Goal: Task Accomplishment & Management: Manage account settings

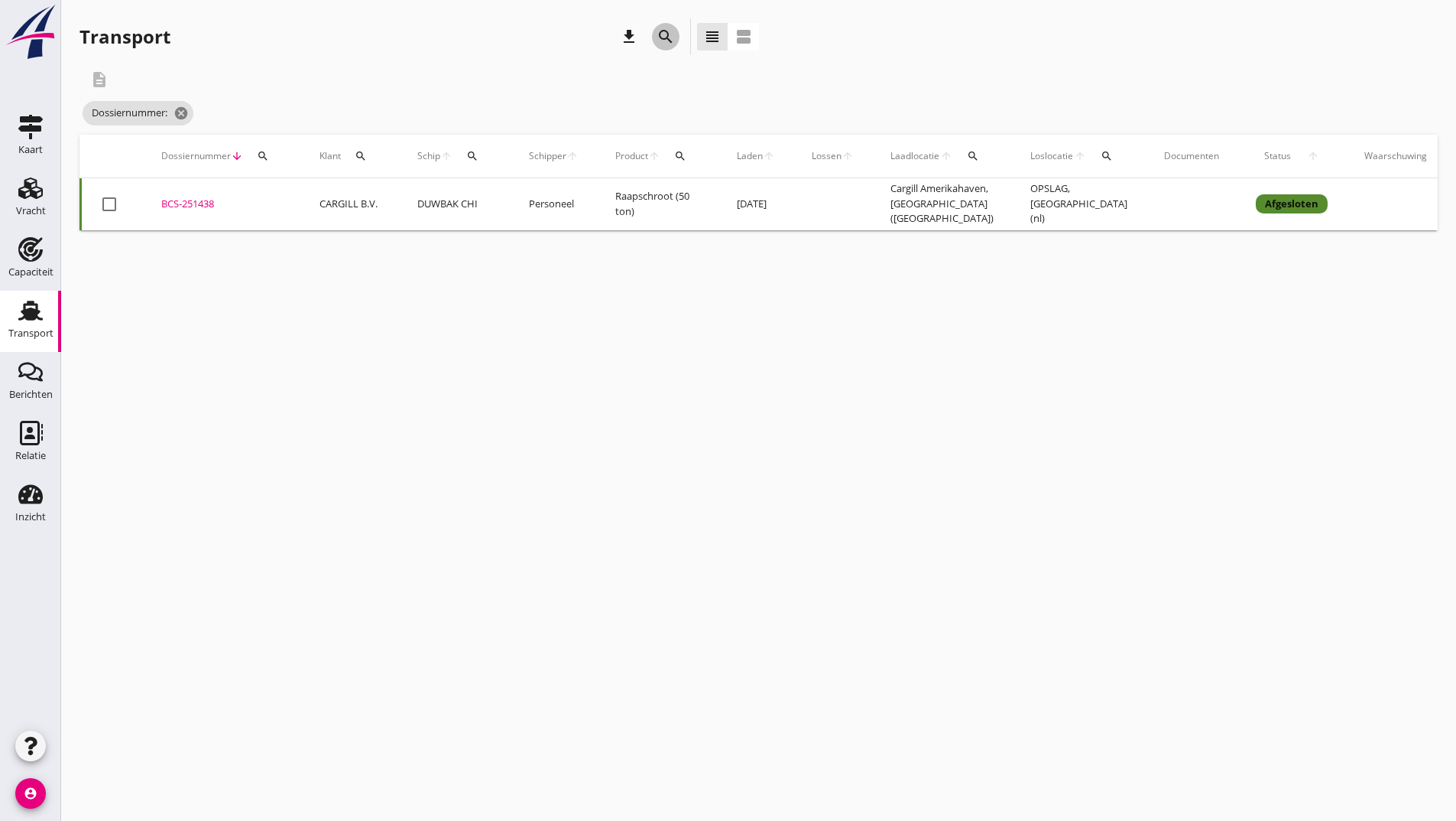
click at [666, 38] on icon "search" at bounding box center [666, 37] width 19 height 19
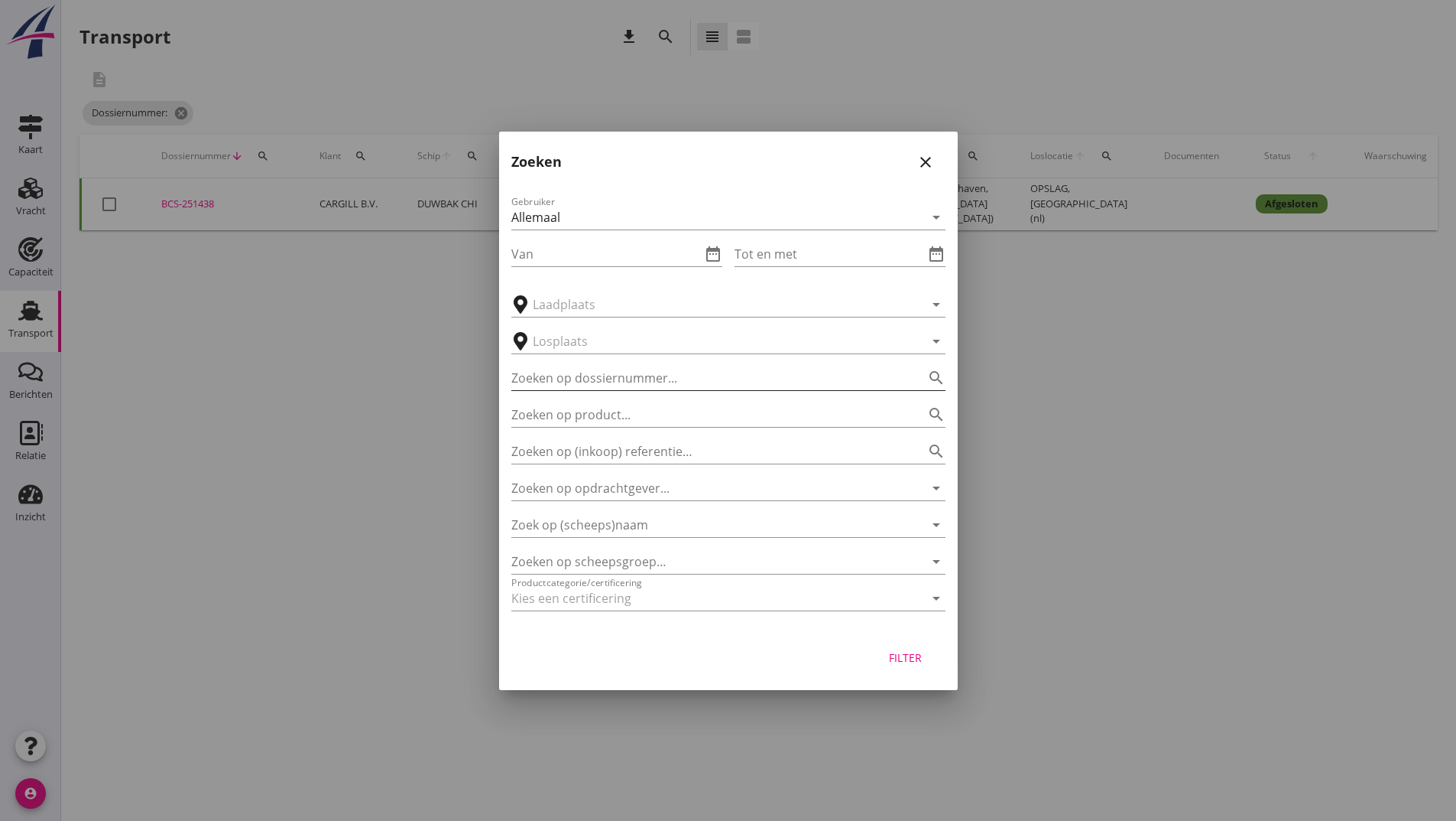
click at [603, 381] on input "Zoeken op dossiernummer..." at bounding box center [707, 378] width 391 height 24
type input "251449"
click at [894, 663] on div "Filter" at bounding box center [906, 658] width 43 height 16
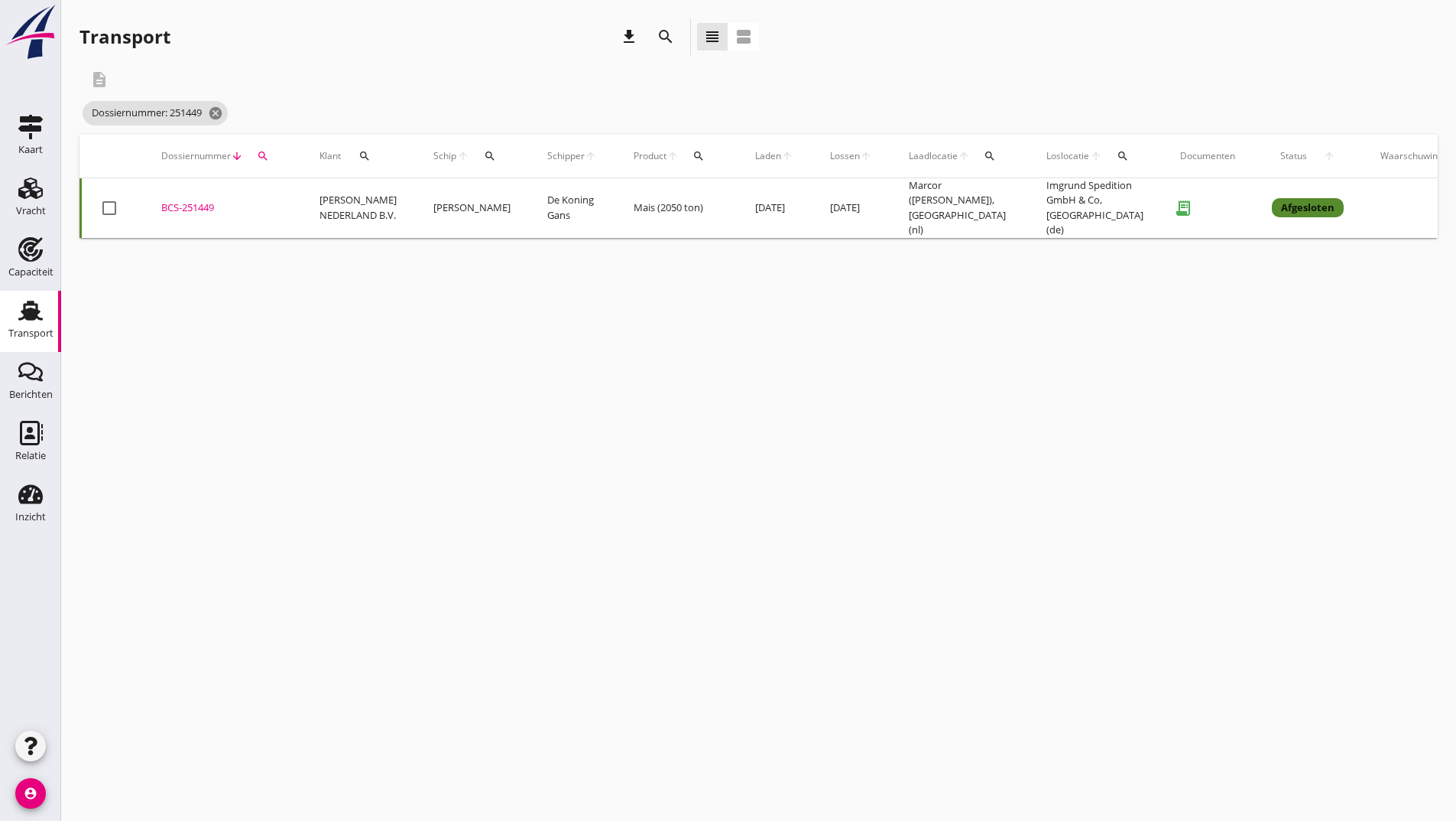
click at [205, 201] on div "BCS-251449" at bounding box center [222, 208] width 122 height 15
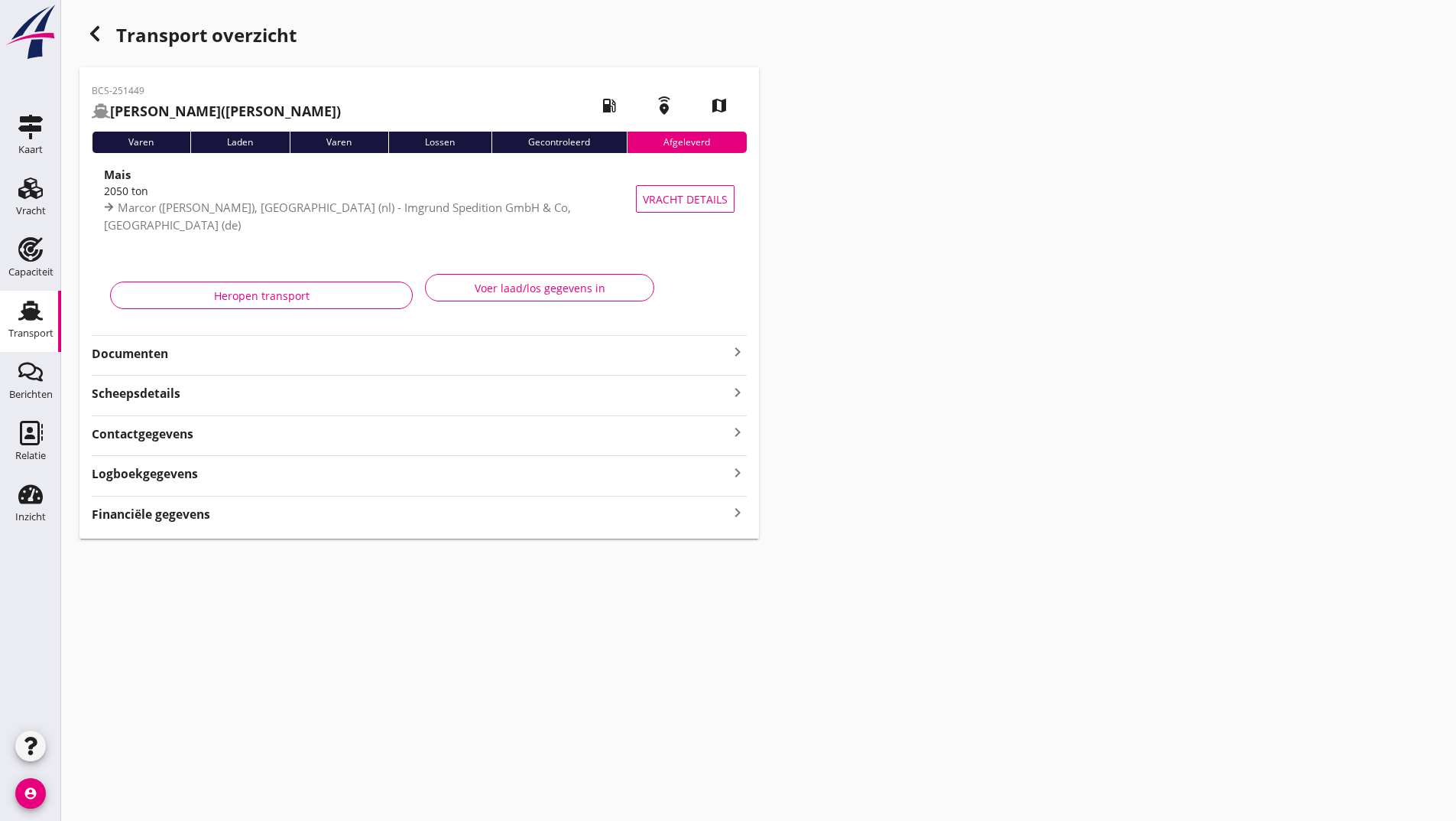
click at [170, 352] on strong "Documenten" at bounding box center [410, 354] width 637 height 18
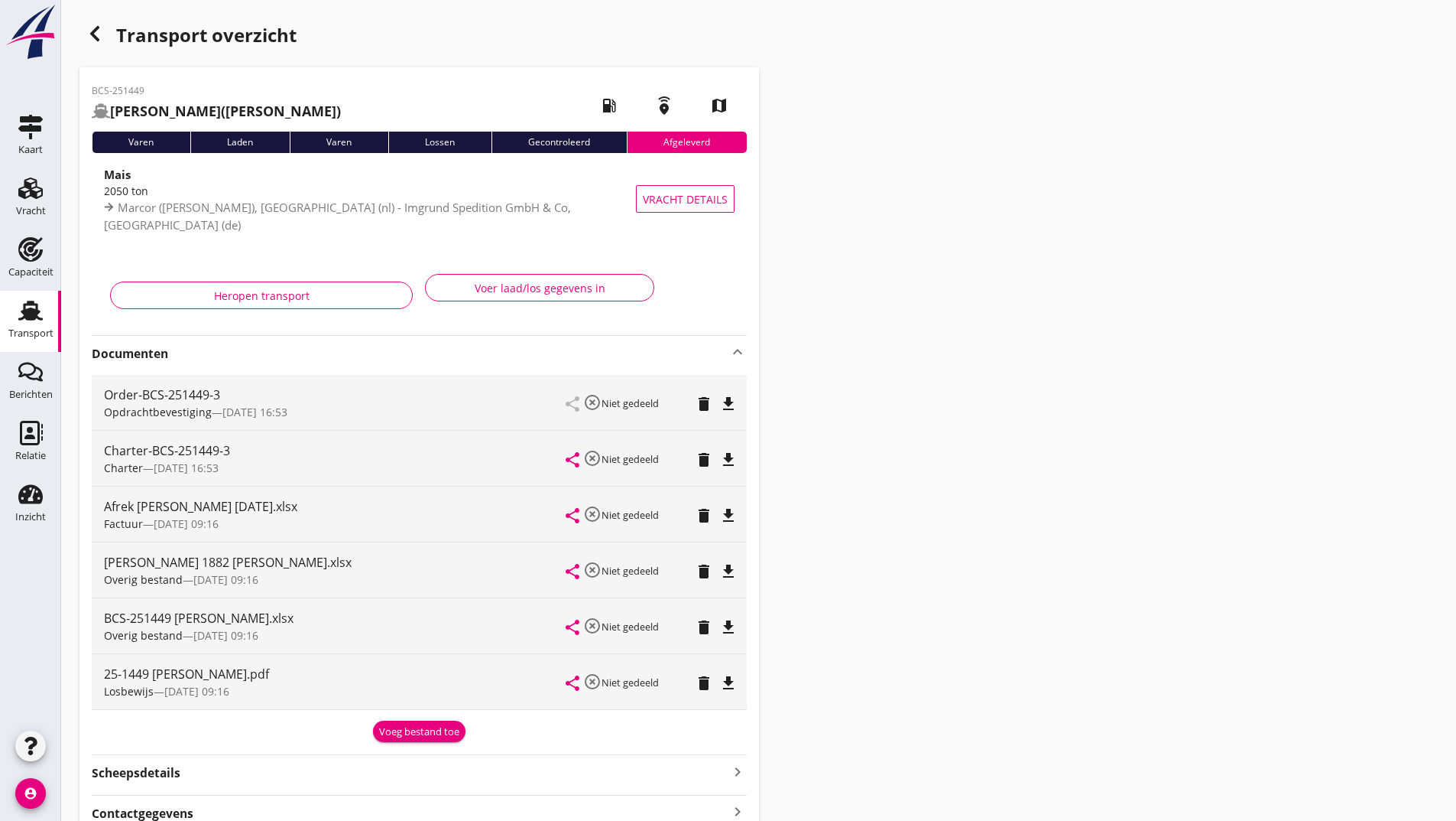
click at [698, 575] on icon "delete" at bounding box center [704, 571] width 19 height 19
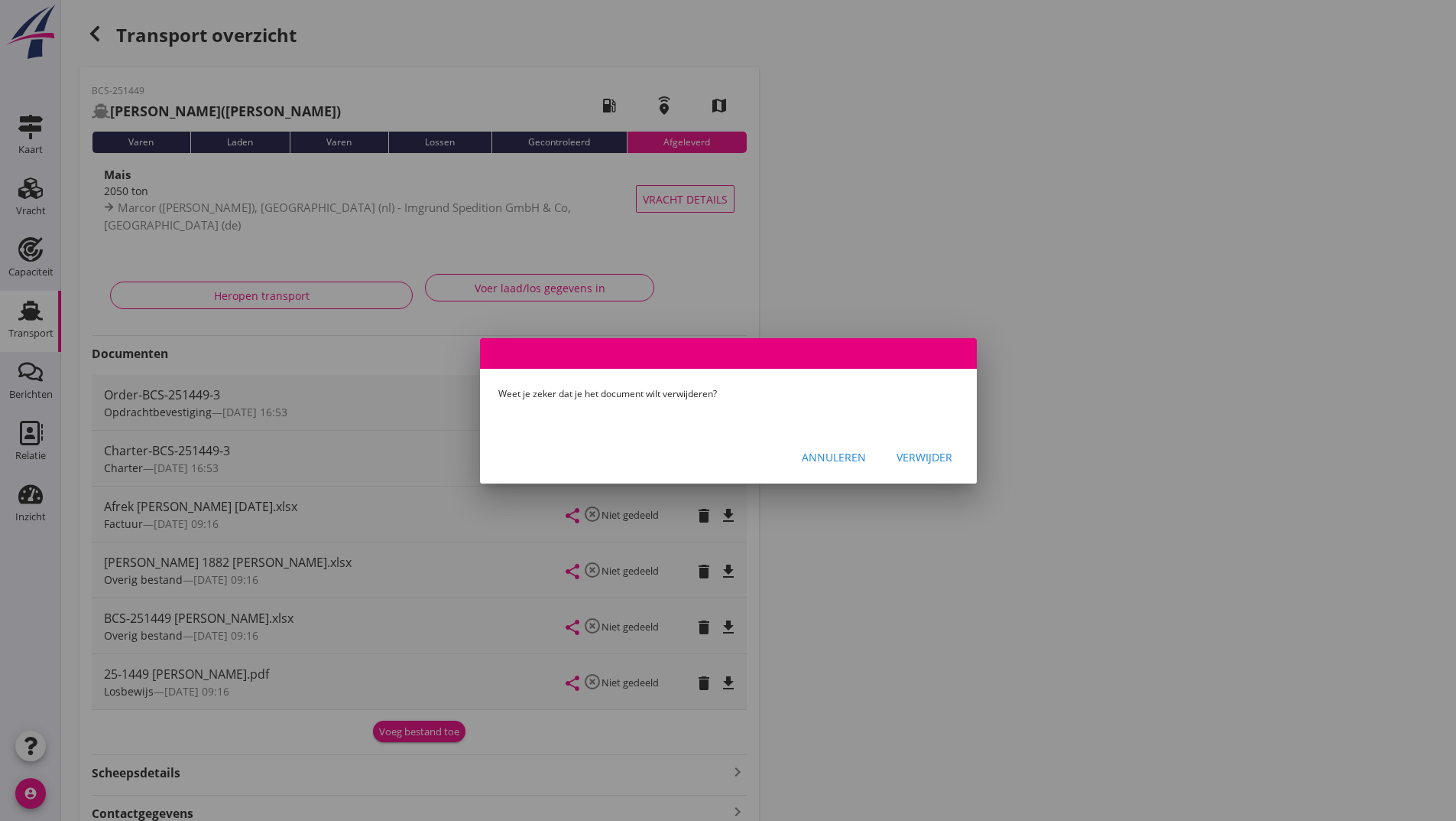
click at [928, 455] on div "Verwijder" at bounding box center [924, 457] width 56 height 16
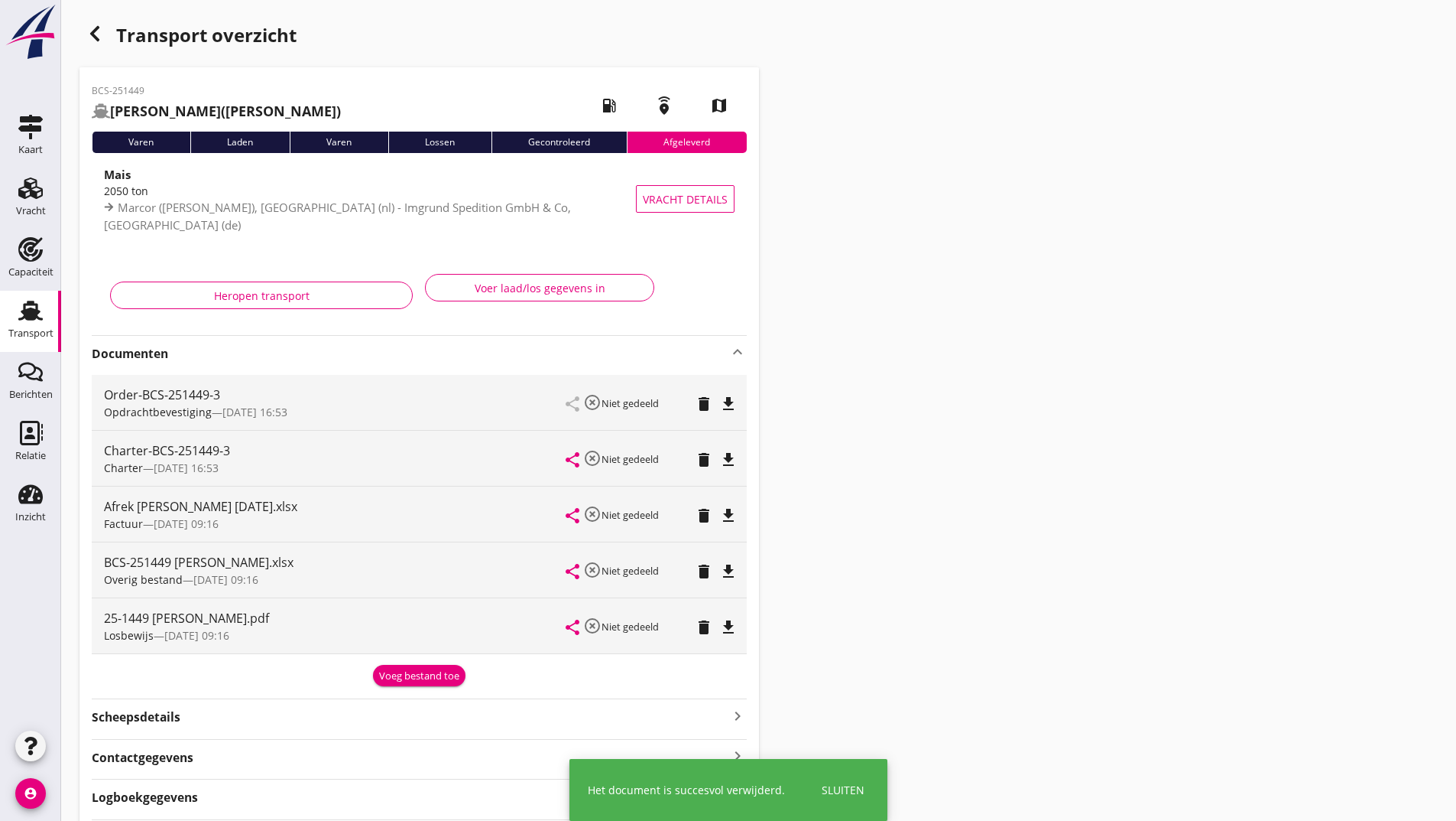
click at [428, 672] on div "Voeg bestand toe" at bounding box center [419, 676] width 80 height 15
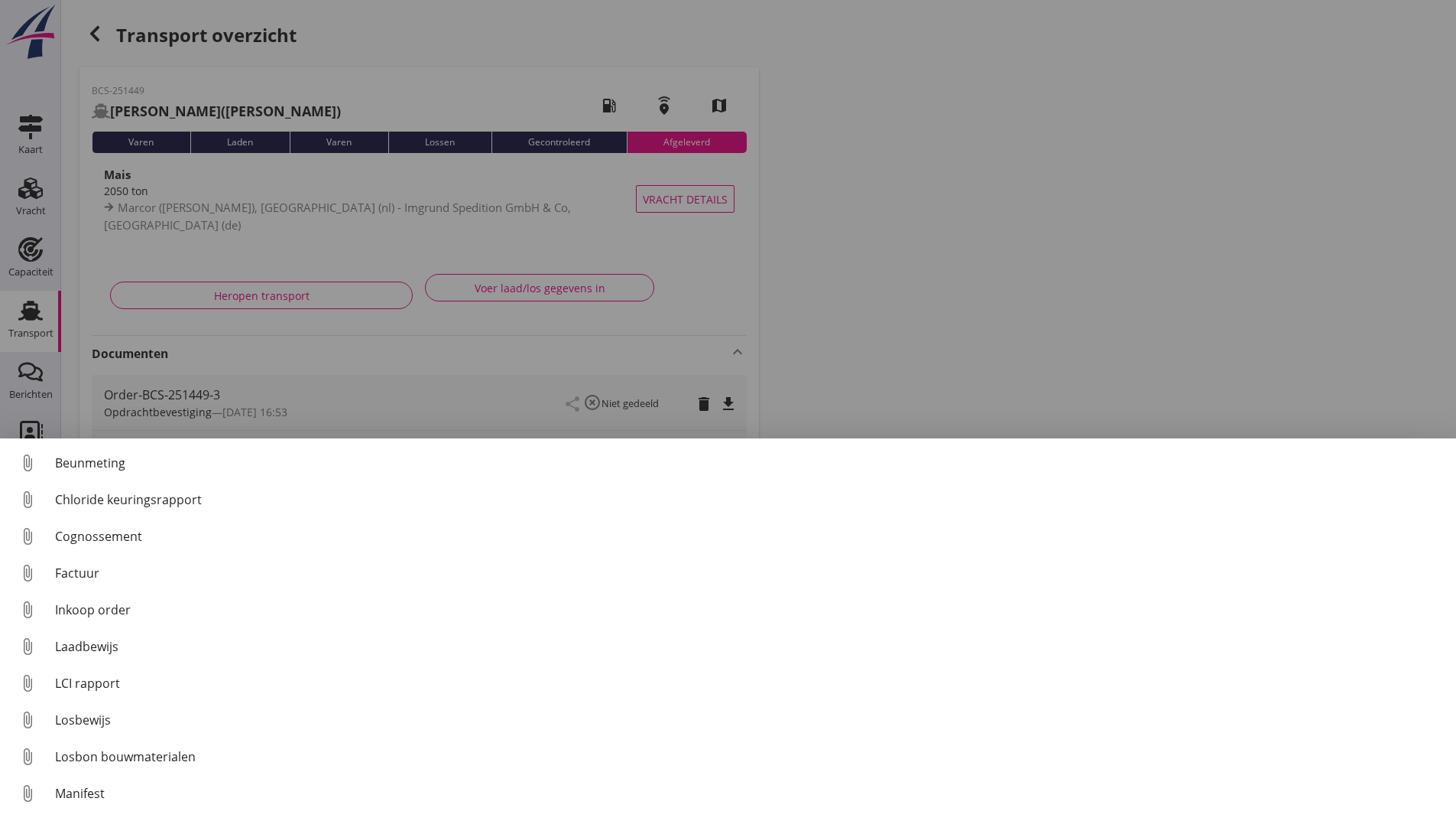
scroll to position [107, 0]
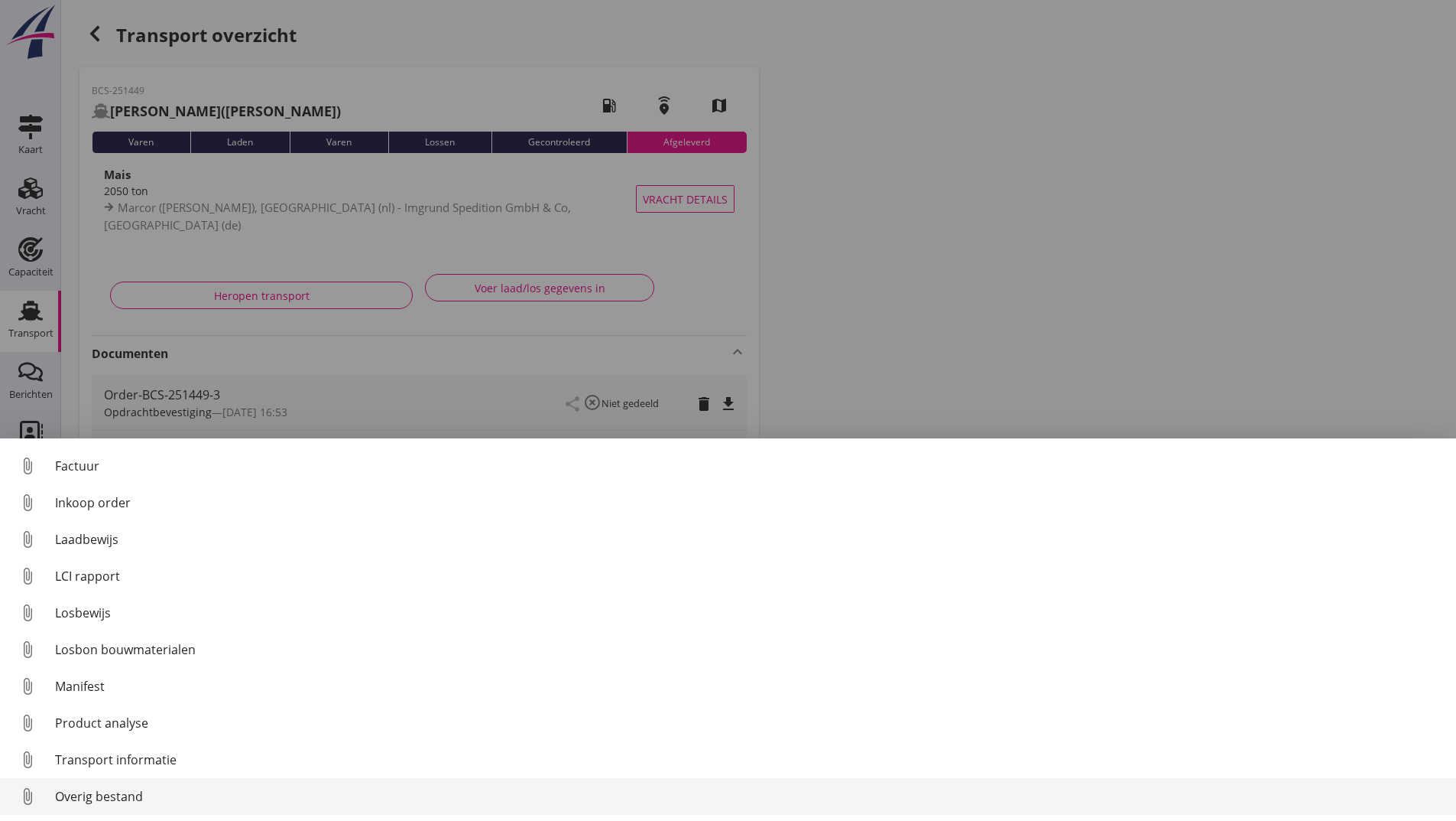
click at [61, 795] on div "Overig bestand" at bounding box center [750, 796] width 1389 height 19
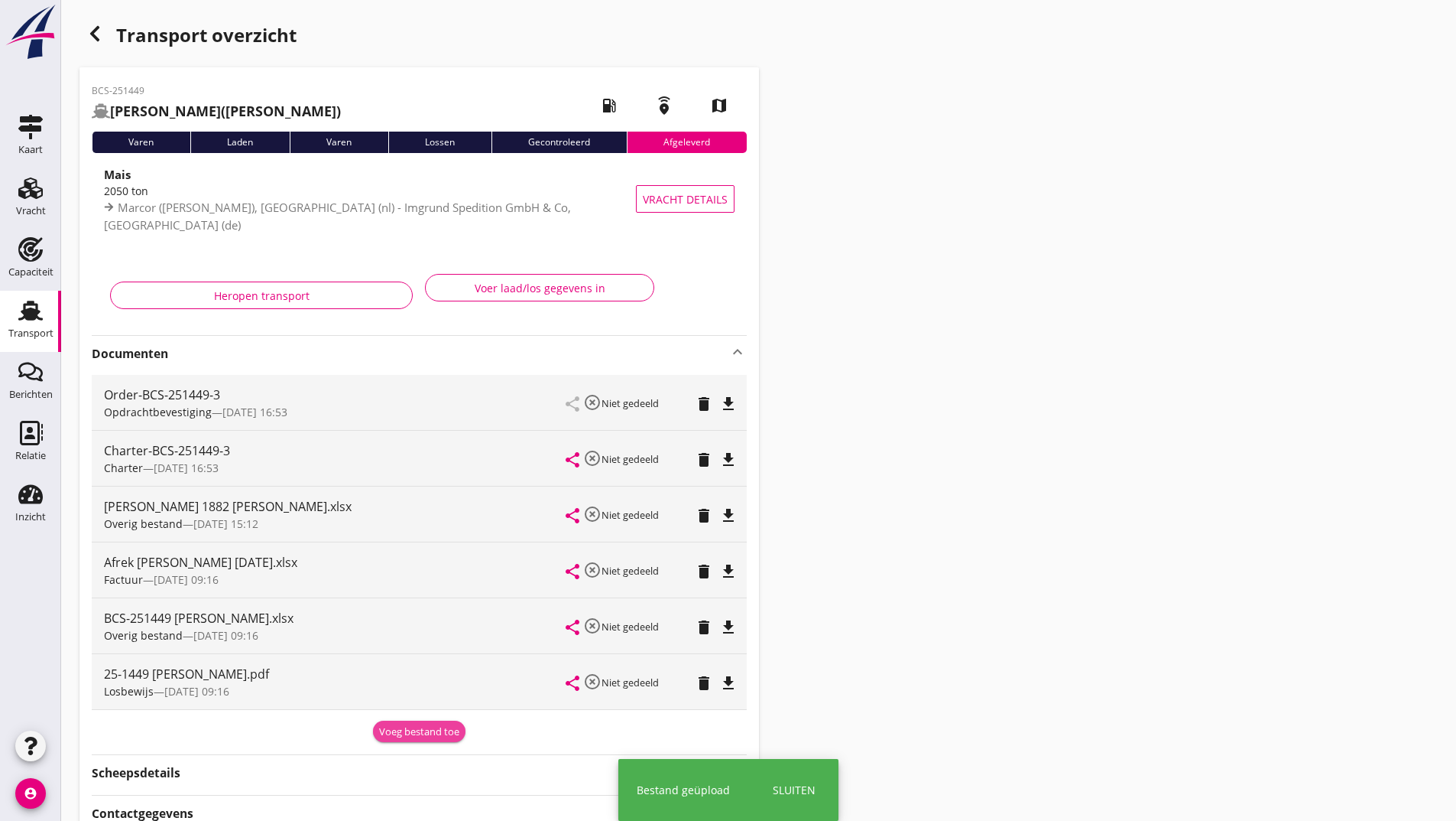
drag, startPoint x: 397, startPoint y: 729, endPoint x: 237, endPoint y: 598, distance: 206.8
click at [395, 725] on div "Voeg bestand toe" at bounding box center [419, 732] width 80 height 15
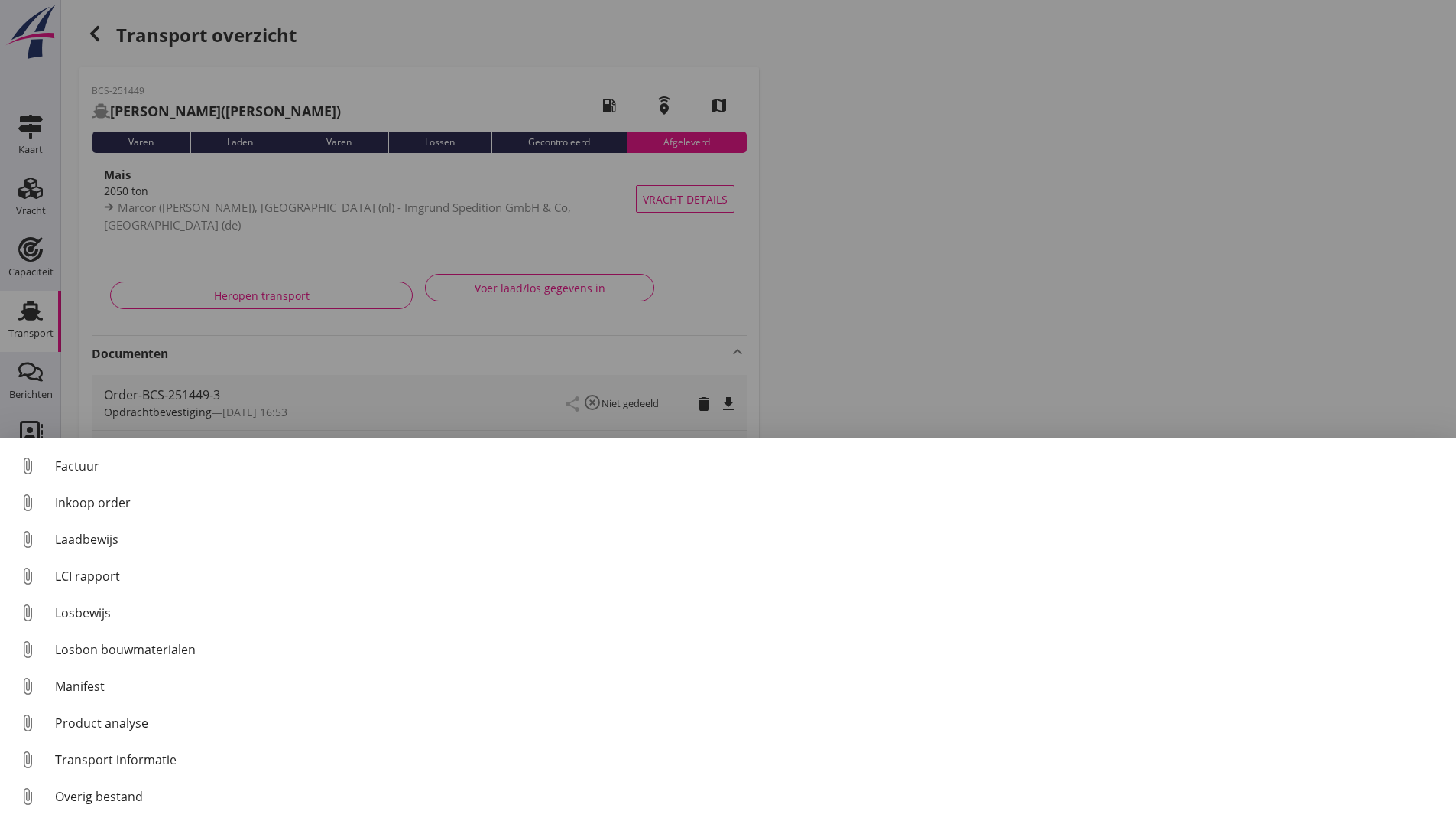
click at [476, 369] on div at bounding box center [728, 410] width 1456 height 821
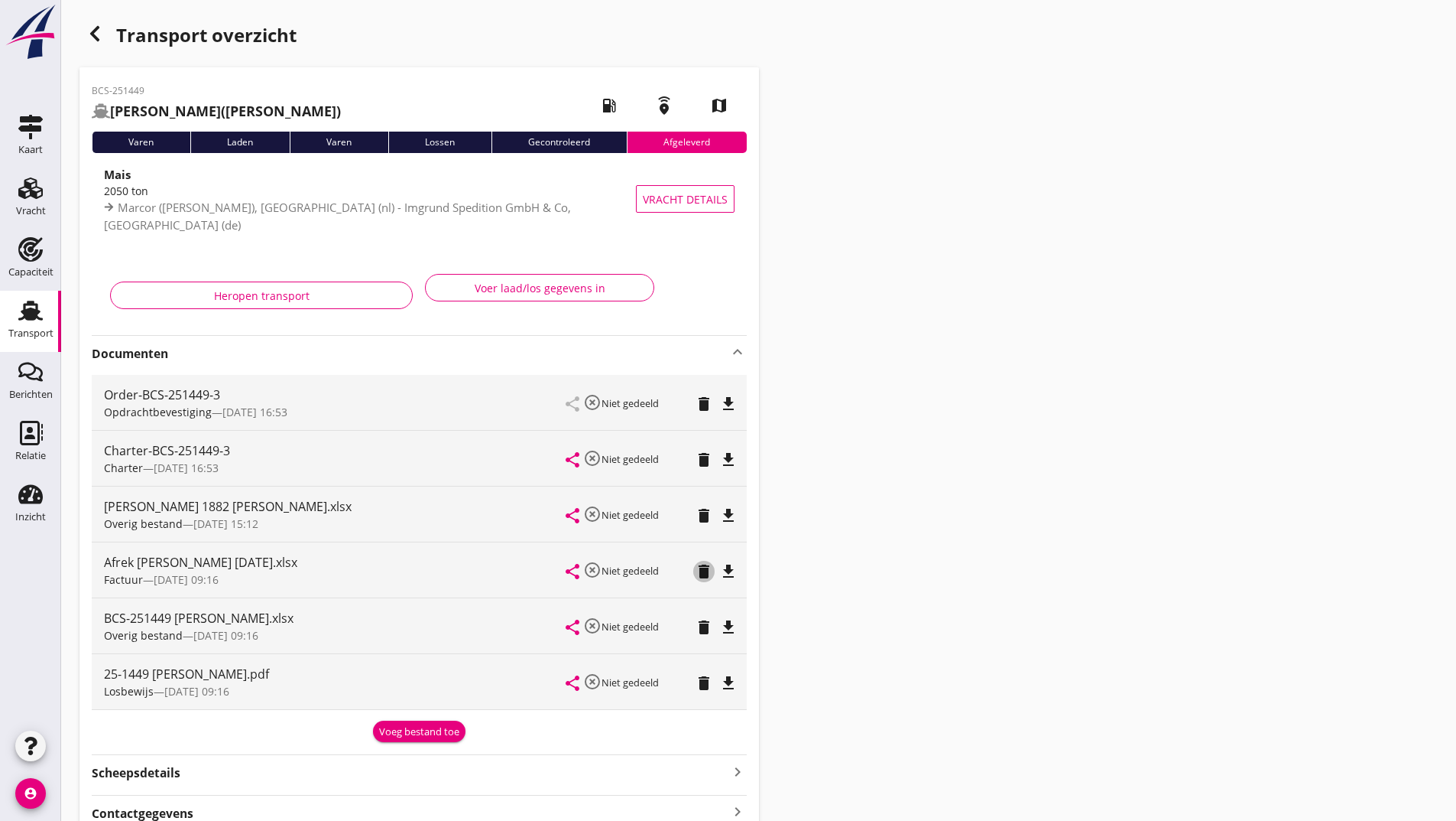
click at [706, 581] on icon "delete" at bounding box center [704, 571] width 19 height 19
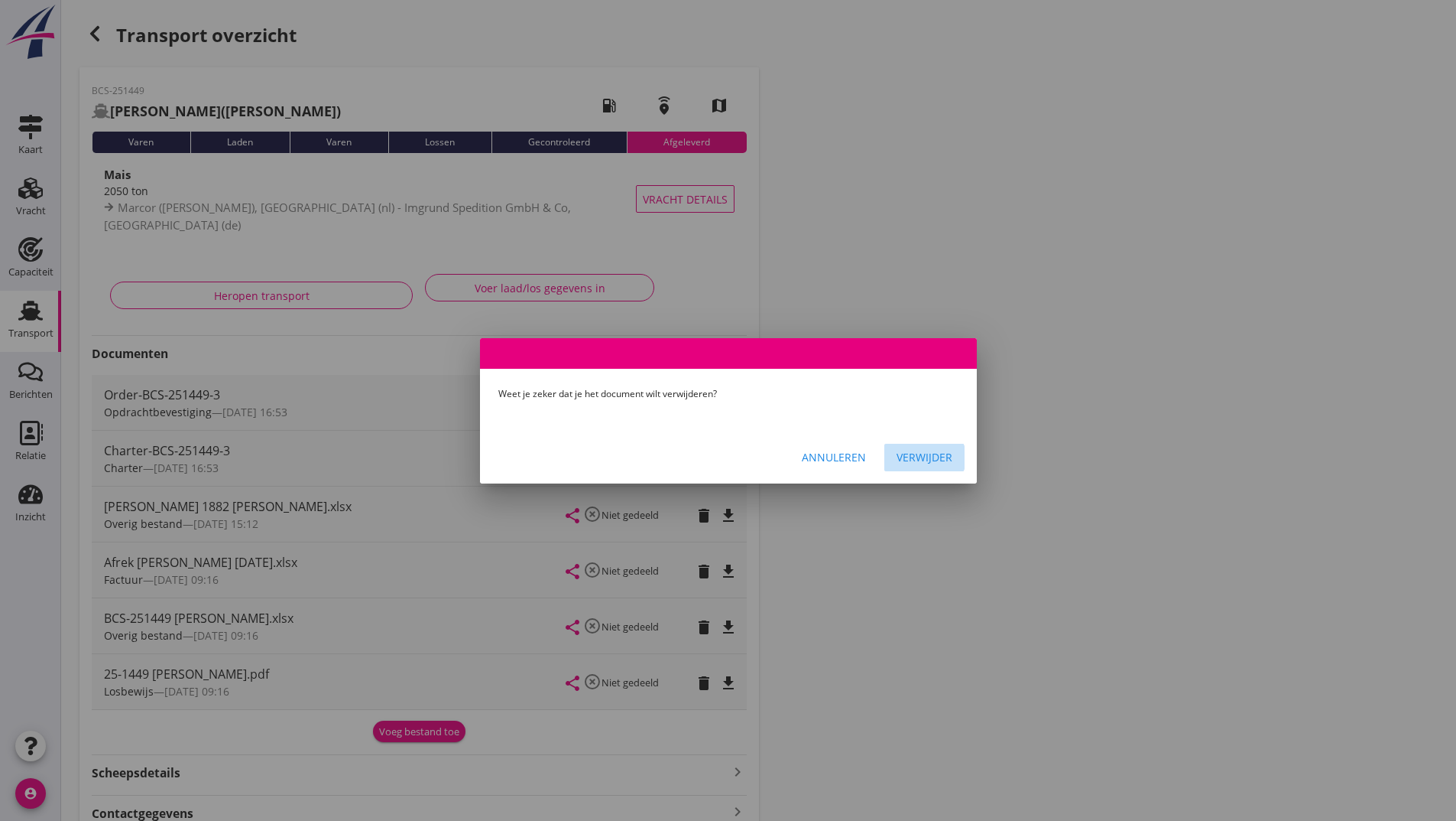
click at [911, 460] on div "Verwijder" at bounding box center [924, 457] width 56 height 16
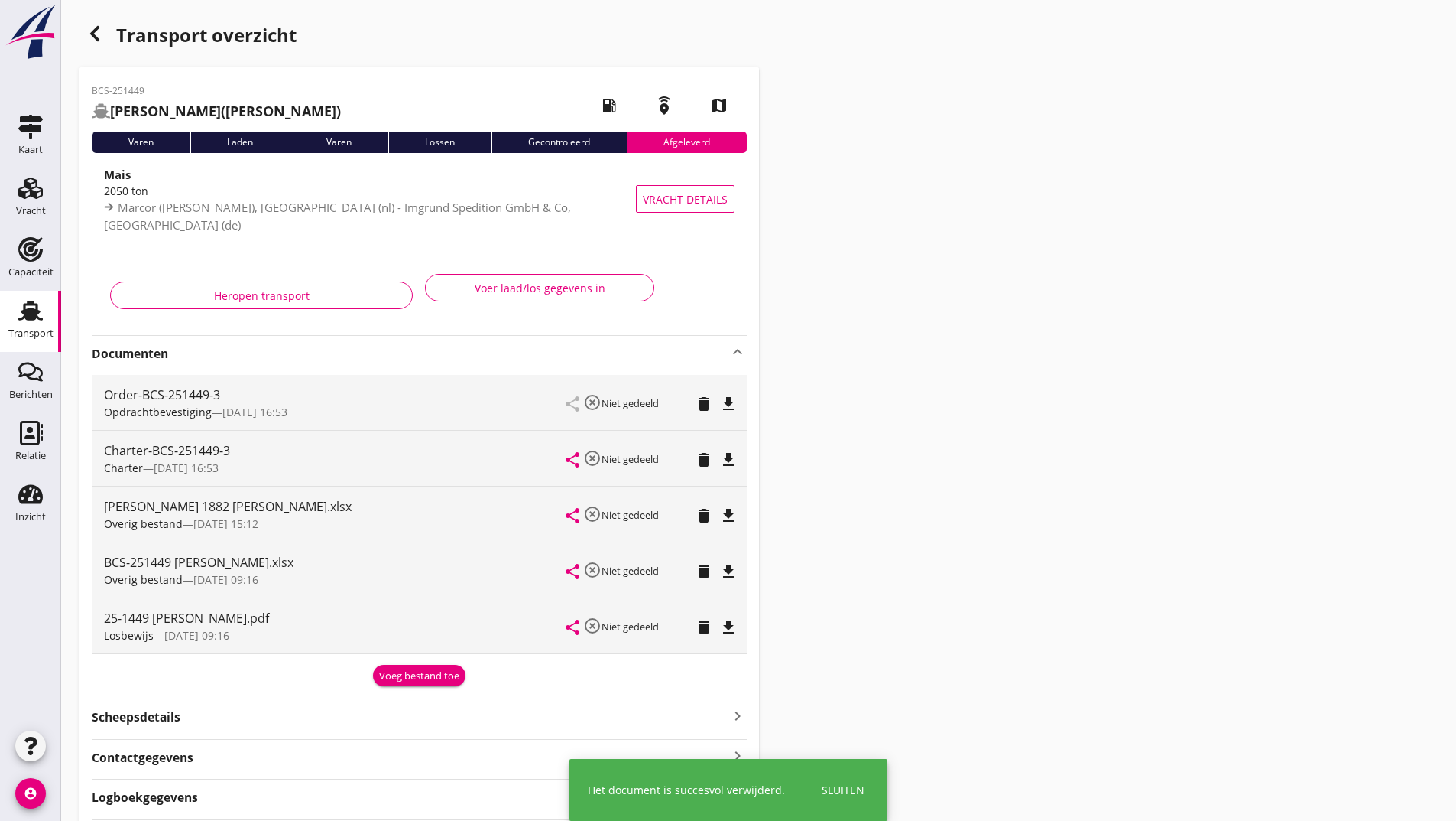
click at [428, 676] on div "Voeg bestand toe" at bounding box center [419, 676] width 80 height 15
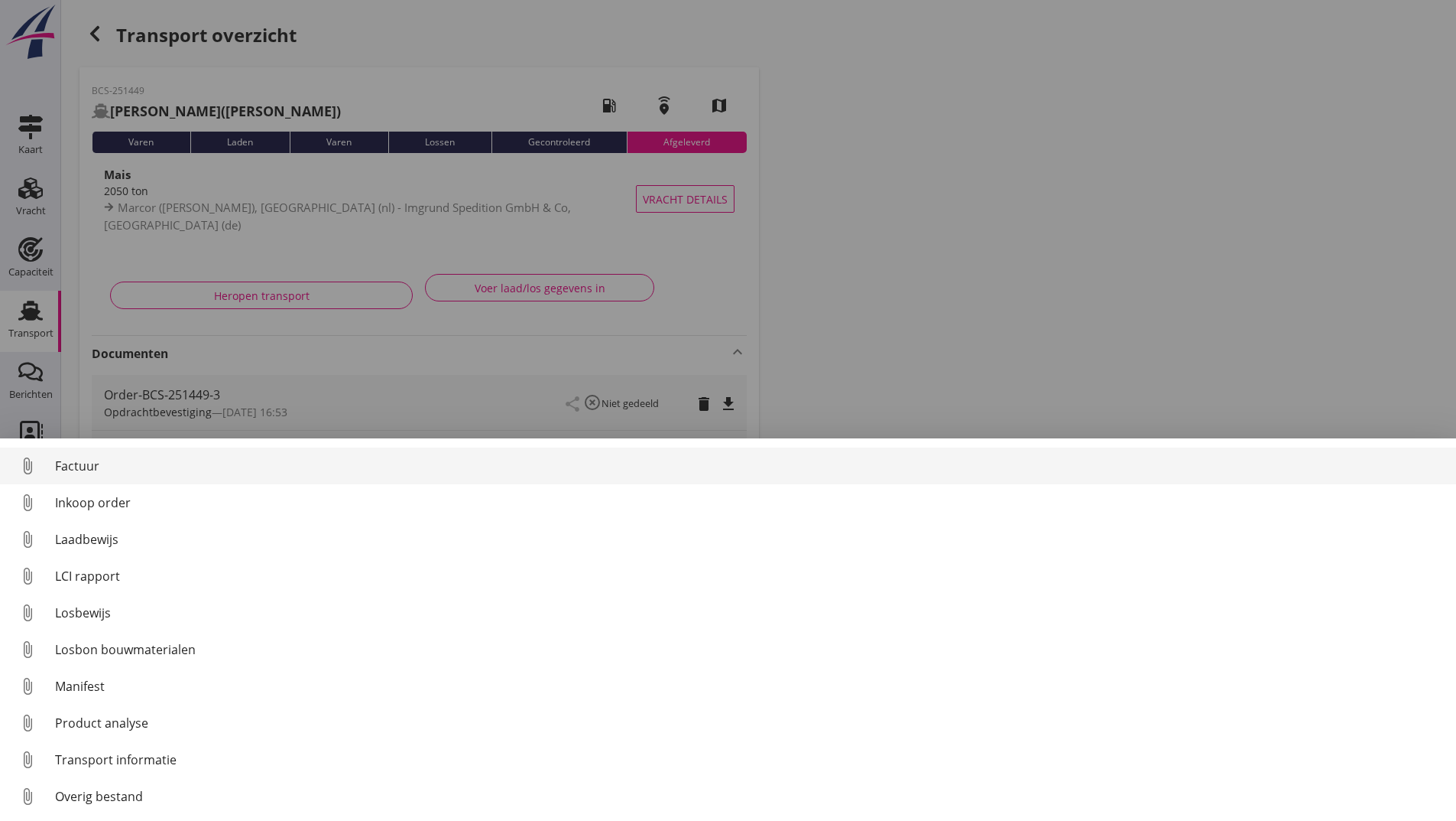
click at [88, 456] on div "Factuur" at bounding box center [750, 465] width 1389 height 19
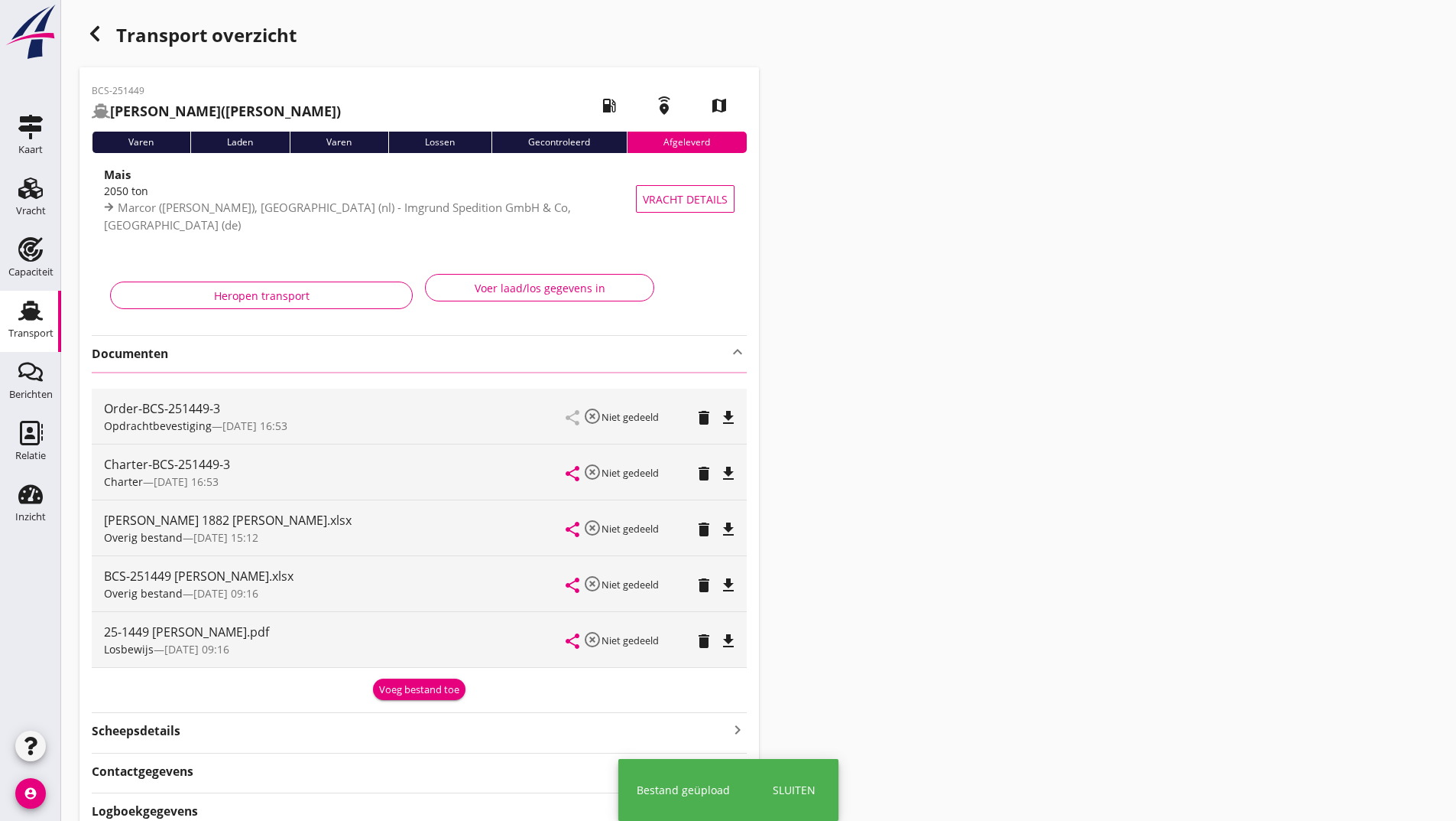
click at [90, 33] on use "button" at bounding box center [94, 33] width 9 height 15
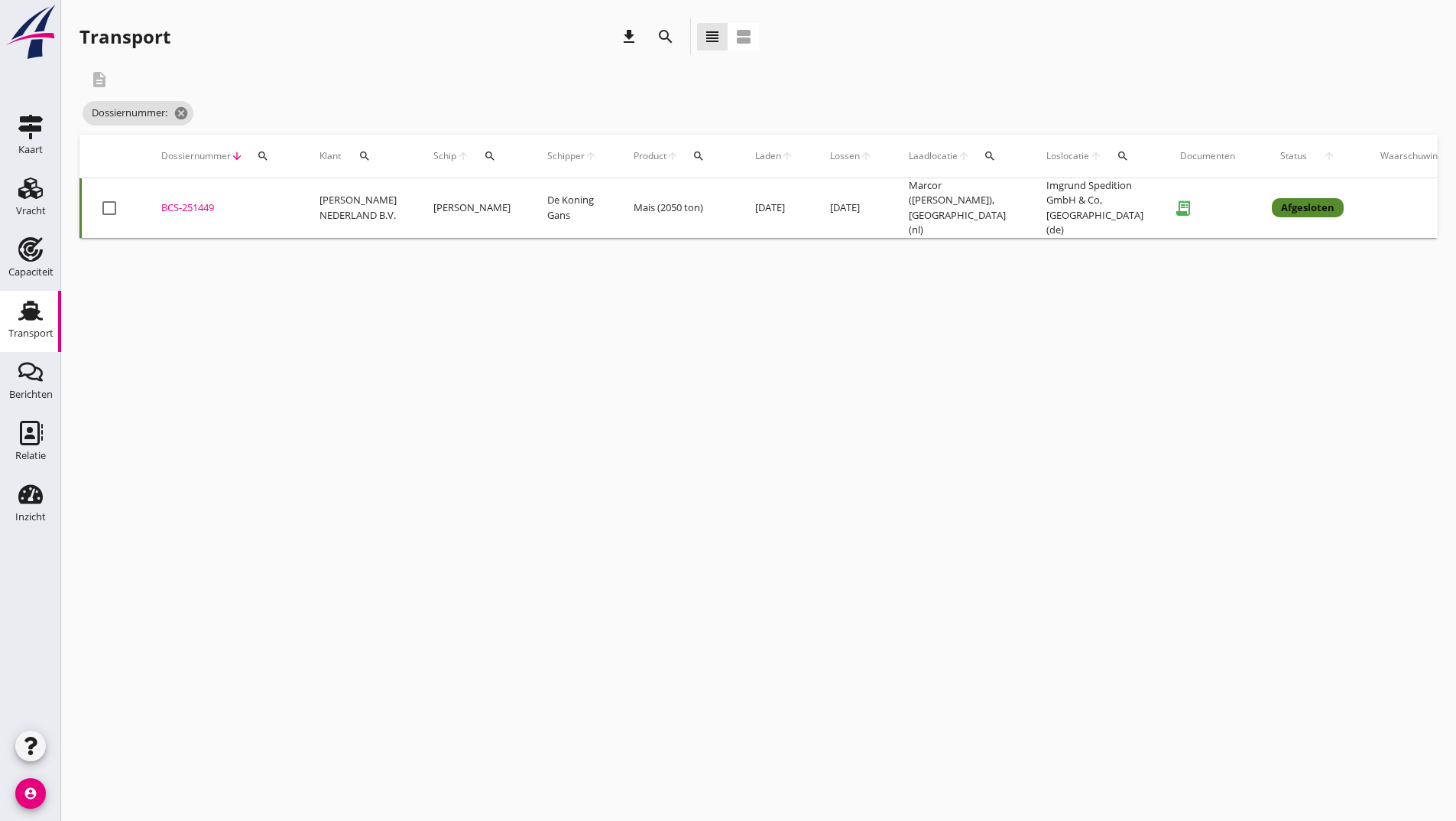
click at [207, 204] on div "BCS-251449" at bounding box center [222, 208] width 122 height 15
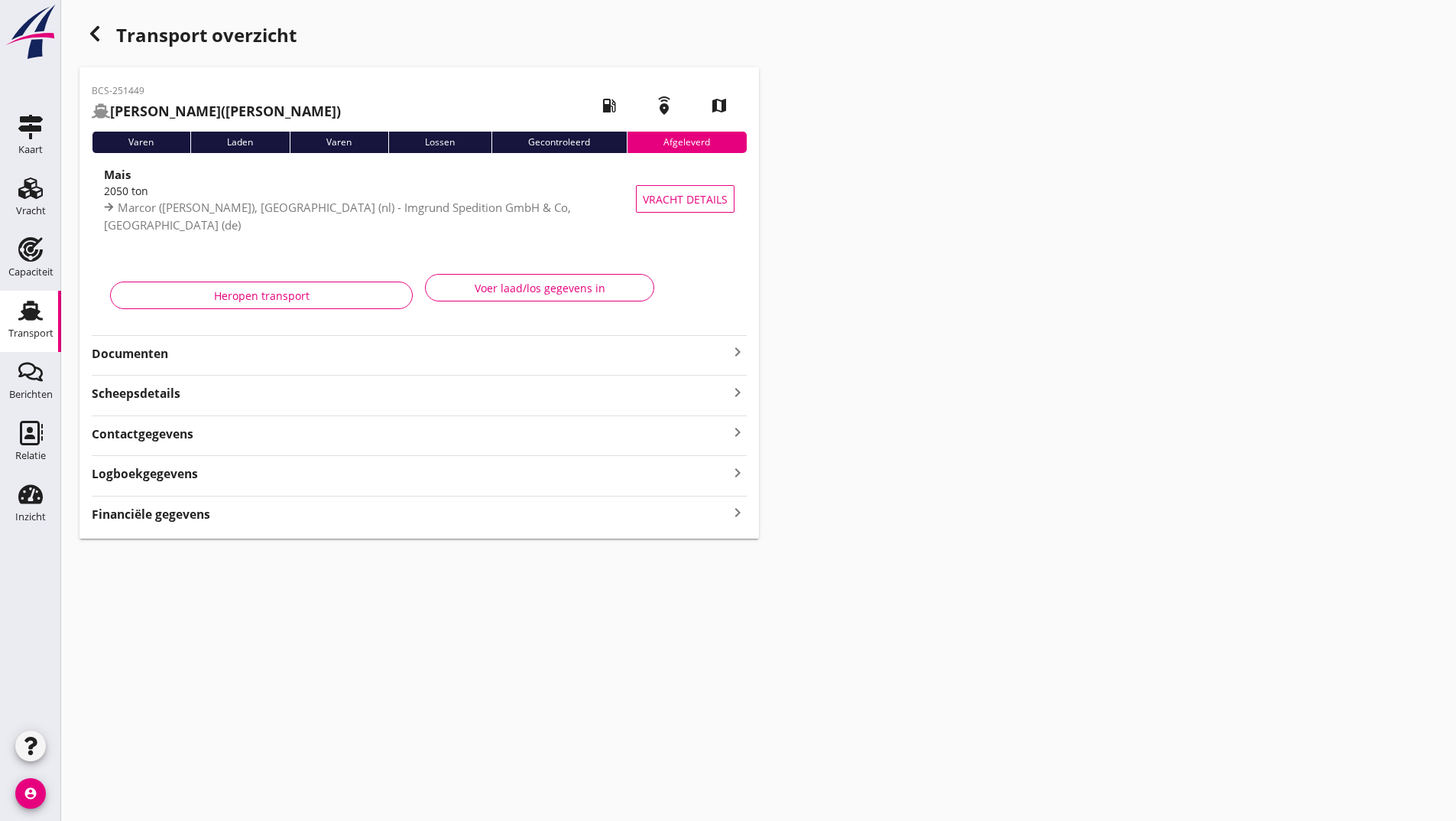
click at [147, 349] on strong "Documenten" at bounding box center [410, 354] width 637 height 18
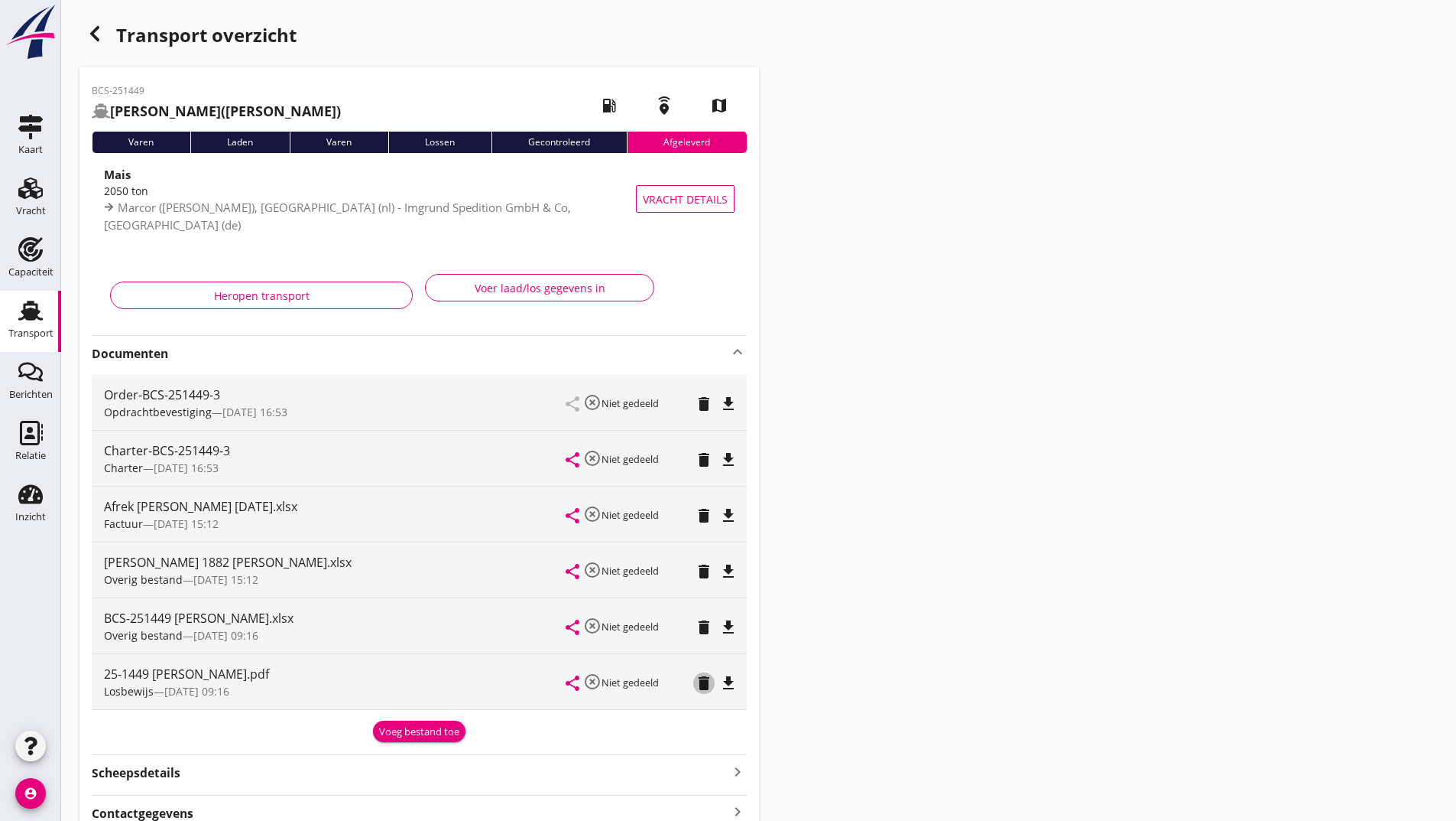
click at [697, 688] on icon "delete" at bounding box center [704, 683] width 19 height 19
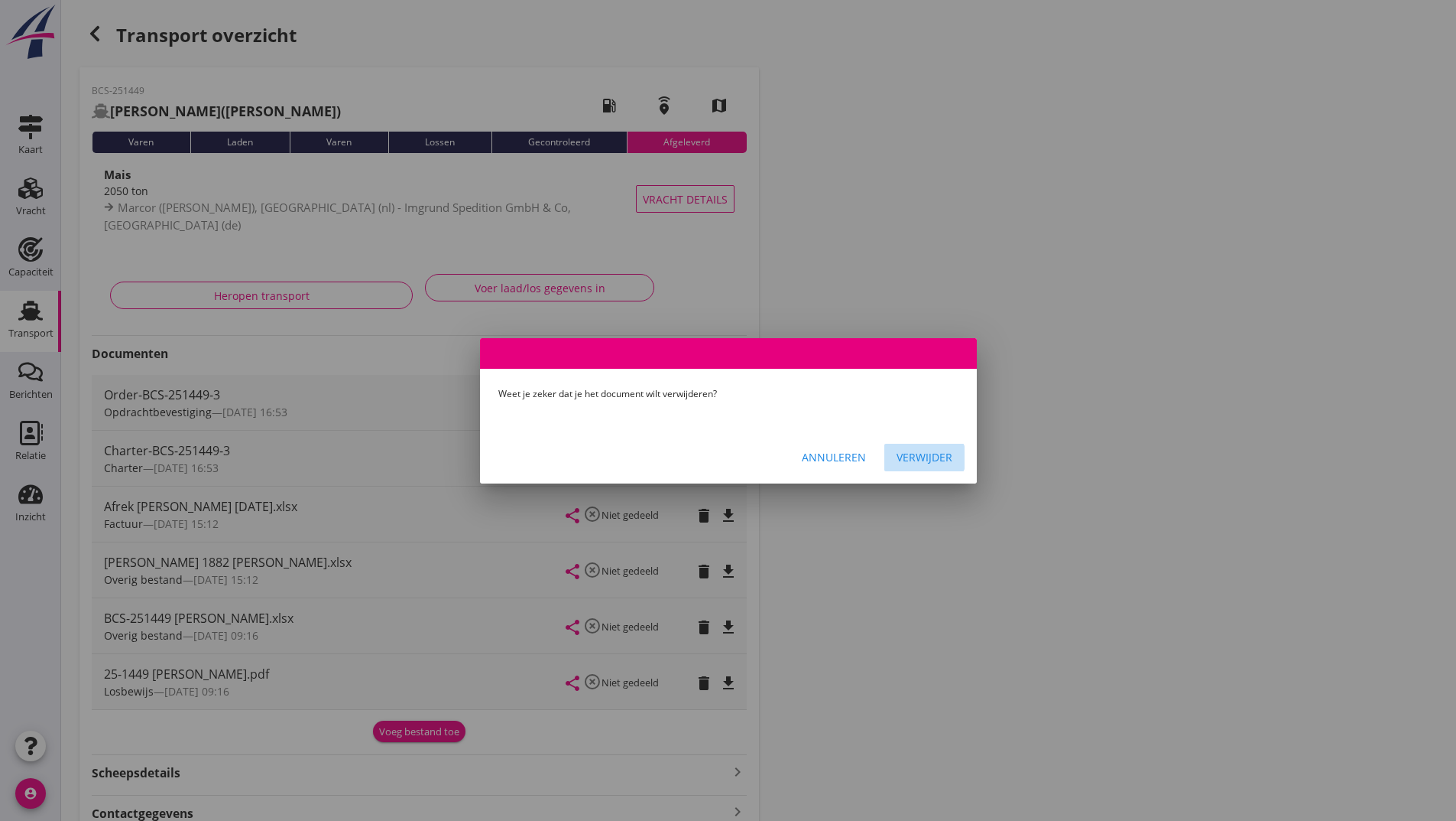
drag, startPoint x: 908, startPoint y: 454, endPoint x: 652, endPoint y: 654, distance: 324.9
click at [907, 454] on div "Verwijder" at bounding box center [924, 457] width 56 height 16
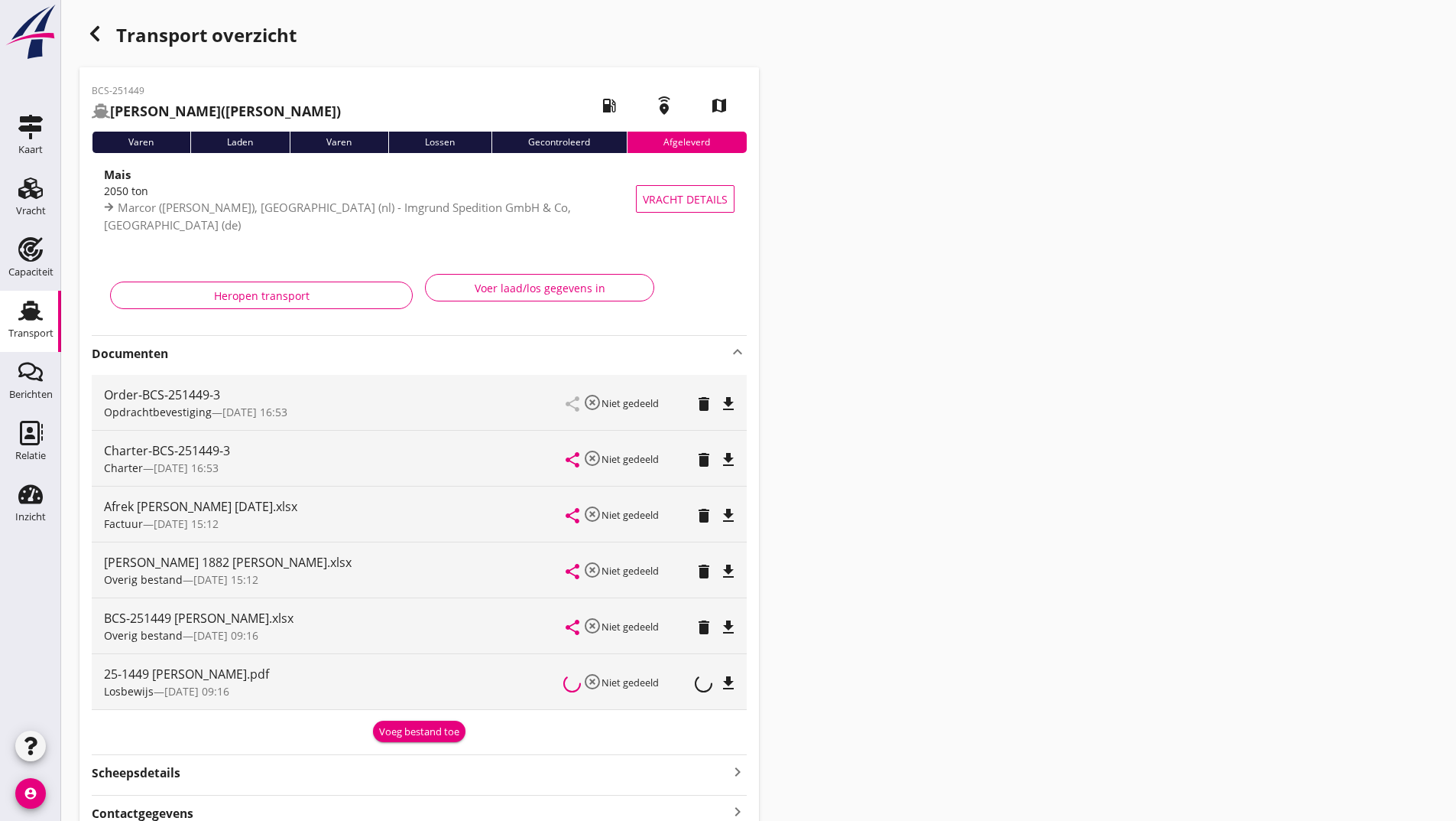
click at [407, 733] on div "Voeg bestand toe" at bounding box center [419, 732] width 80 height 15
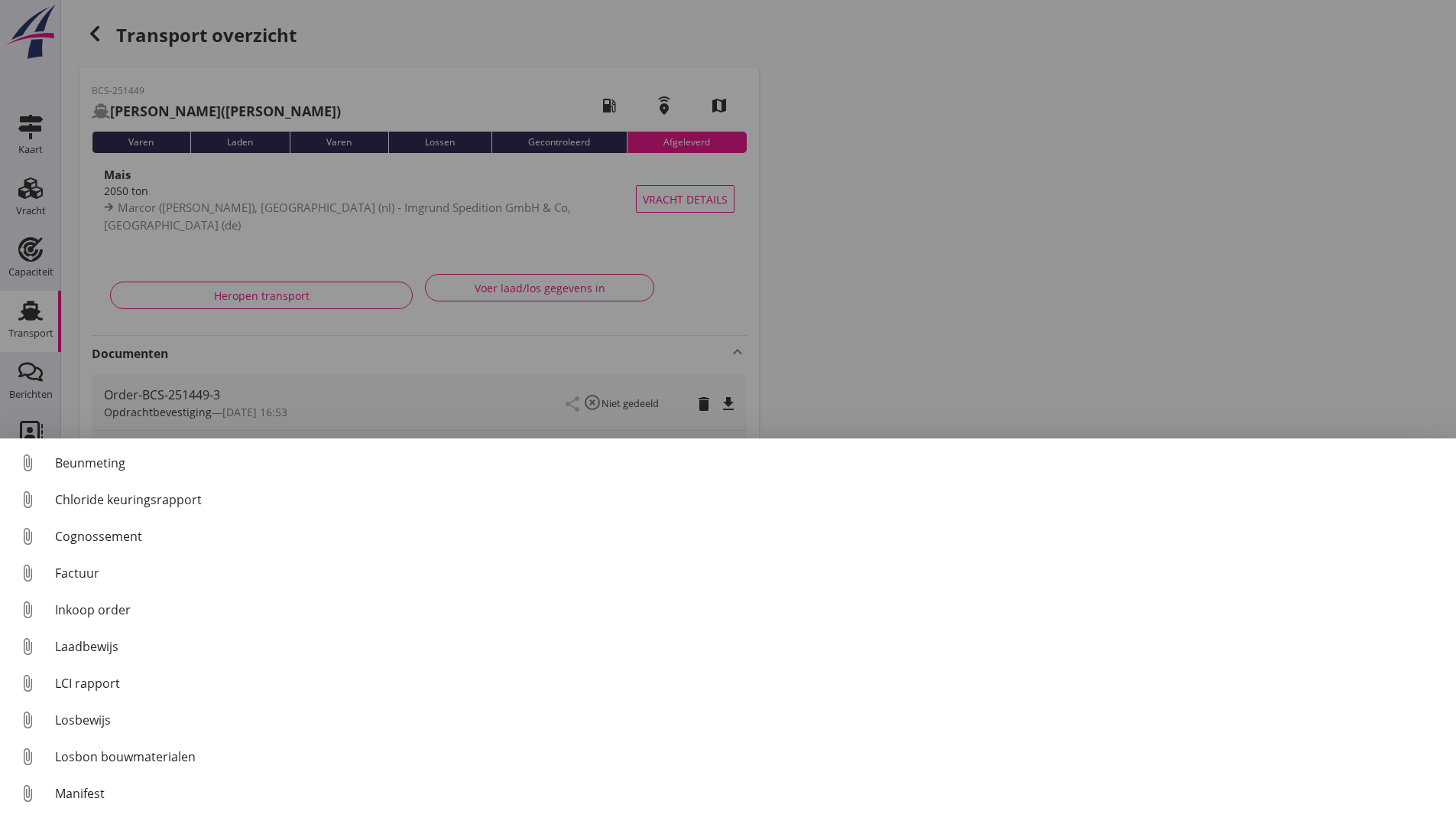
scroll to position [107, 0]
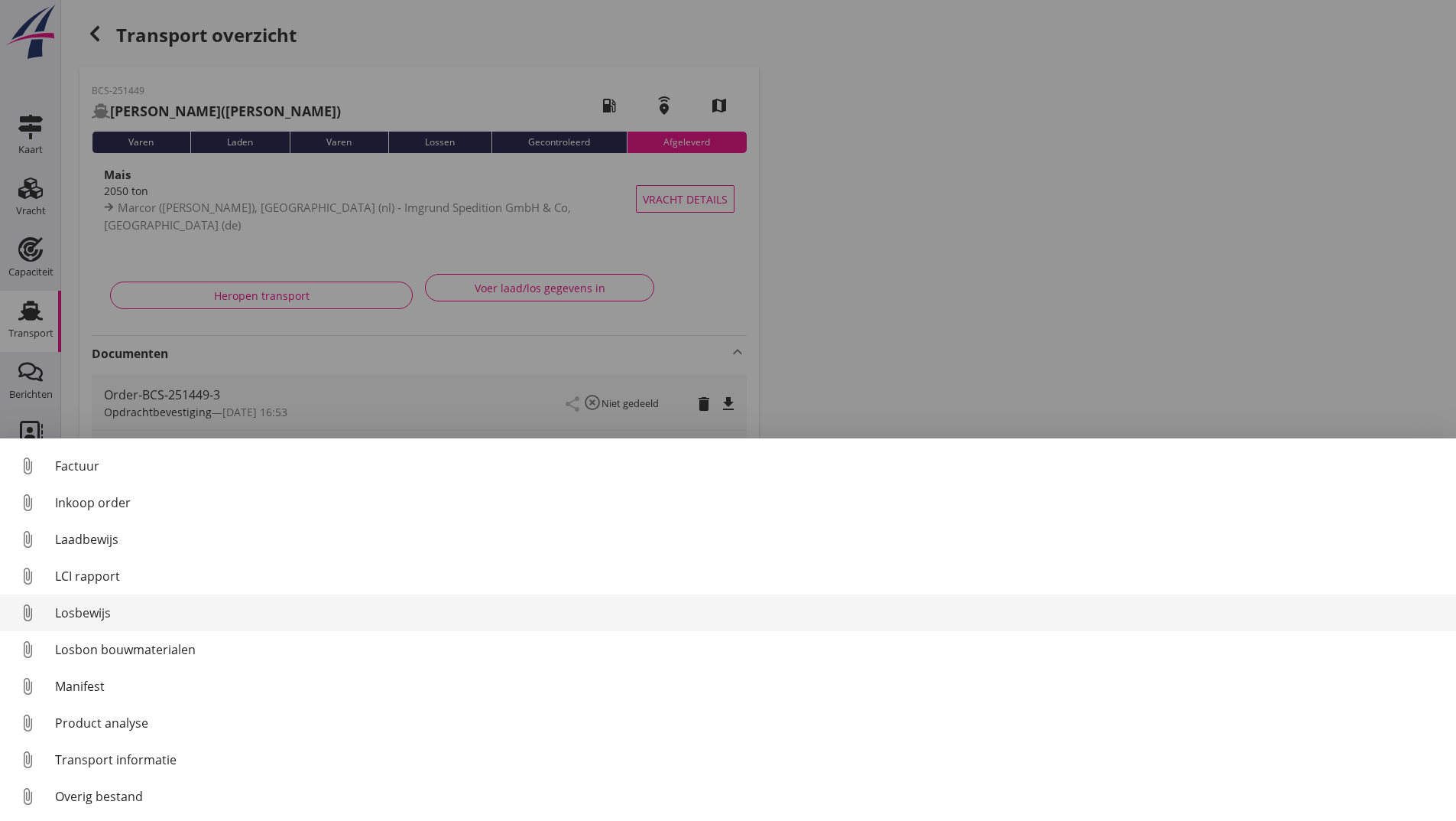
click at [84, 615] on div "Losbewijs" at bounding box center [750, 612] width 1389 height 19
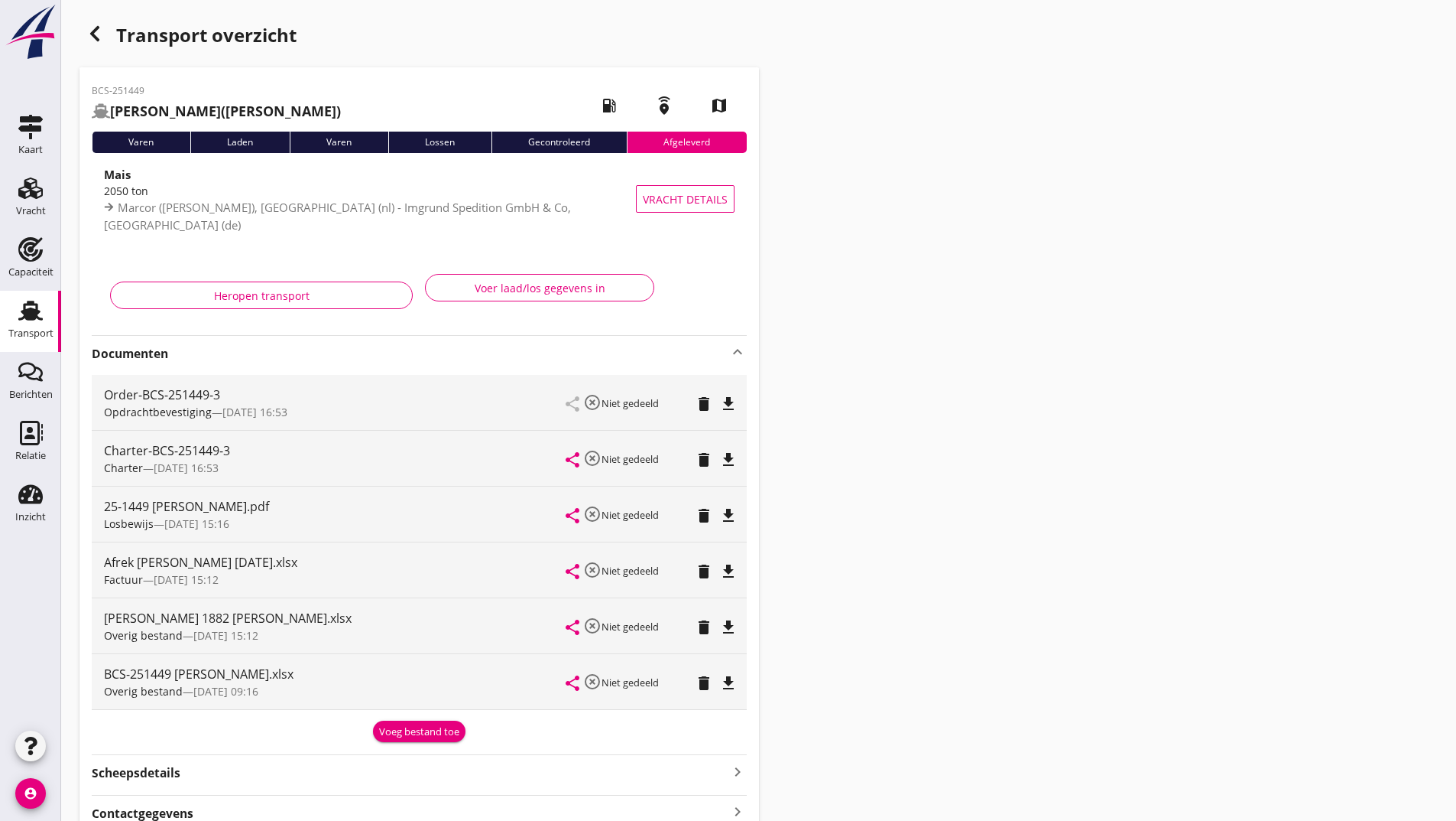
click at [99, 29] on icon "button" at bounding box center [94, 33] width 19 height 19
